Goal: Book appointment/travel/reservation

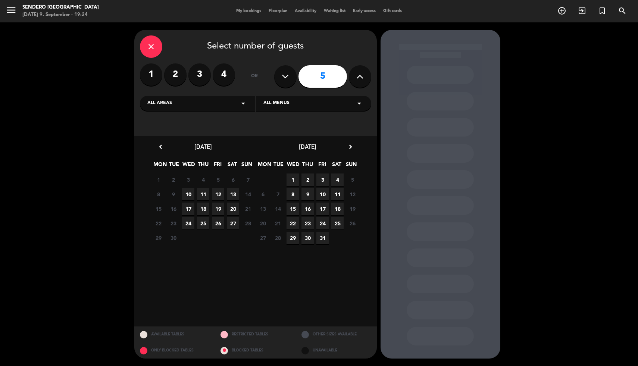
click at [204, 191] on span "11" at bounding box center [203, 194] width 12 height 12
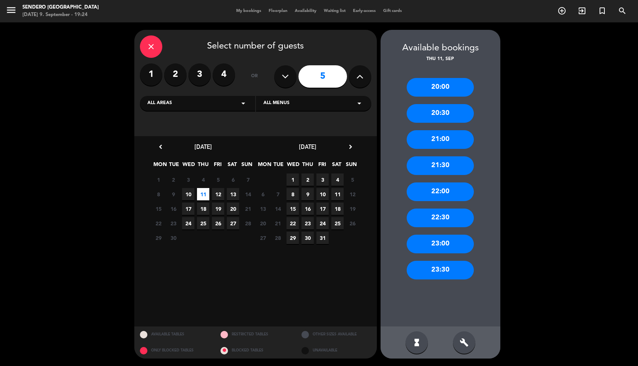
click at [445, 194] on div "22:00" at bounding box center [440, 191] width 67 height 19
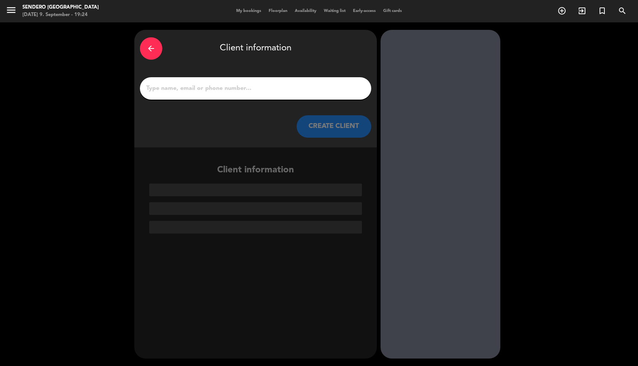
click at [195, 83] on div at bounding box center [255, 88] width 231 height 22
click at [187, 94] on div at bounding box center [255, 88] width 231 height 22
click at [187, 83] on input "1" at bounding box center [256, 88] width 220 height 10
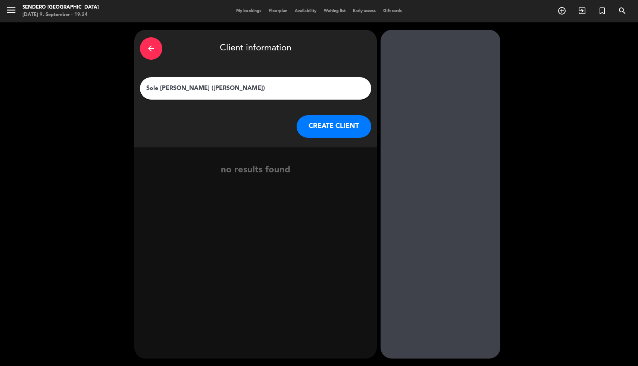
type input "Sole [PERSON_NAME] ([PERSON_NAME])"
click at [334, 125] on button "CREATE CLIENT" at bounding box center [334, 126] width 75 height 22
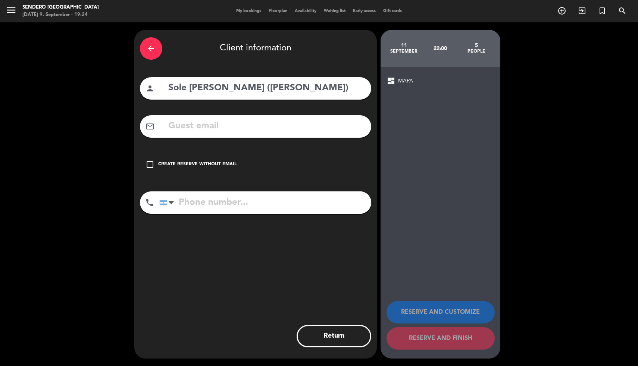
click at [156, 167] on div "check_box_outline_blank Create reserve without email" at bounding box center [255, 164] width 231 height 22
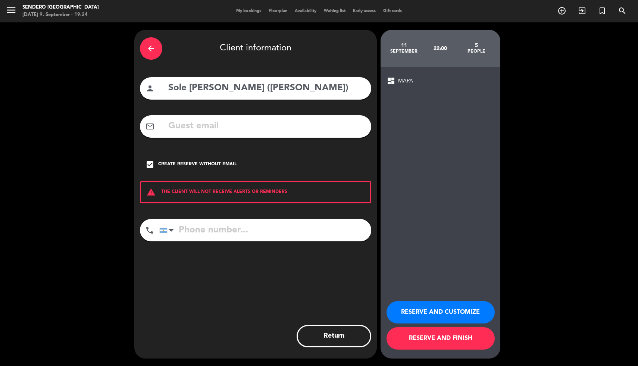
click at [431, 341] on button "RESERVE AND FINISH" at bounding box center [441, 338] width 108 height 22
